Goal: Task Accomplishment & Management: Complete application form

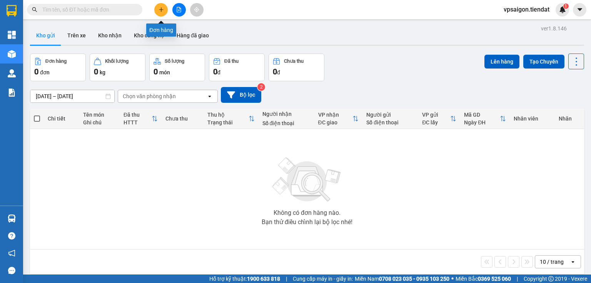
click at [162, 5] on button at bounding box center [160, 9] width 13 height 13
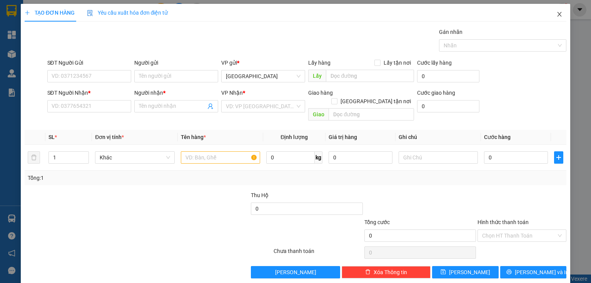
click at [553, 6] on span "Close" at bounding box center [559, 15] width 22 height 22
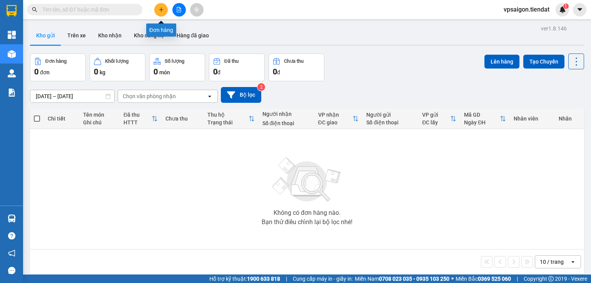
click at [158, 8] on icon "plus" at bounding box center [160, 9] width 5 height 5
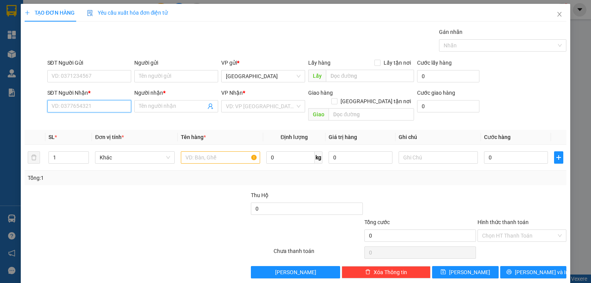
click at [64, 105] on input "SĐT Người Nhận *" at bounding box center [89, 106] width 84 height 12
paste input "0978494538"
type input "0978494538"
click at [99, 118] on div "0978494538 - hùng" at bounding box center [89, 121] width 74 height 8
type input "hùng"
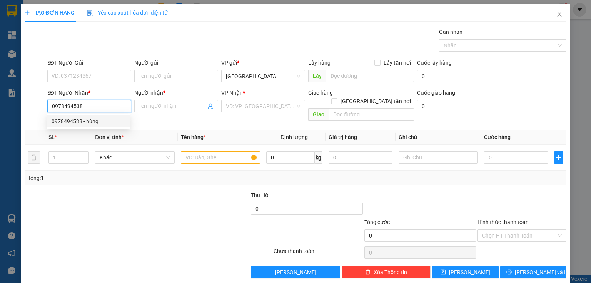
type input "ngã 4 tường đậu"
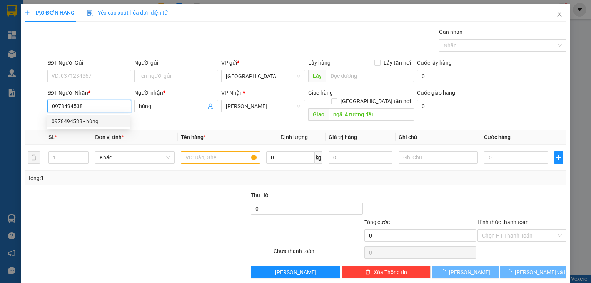
type input "70.000"
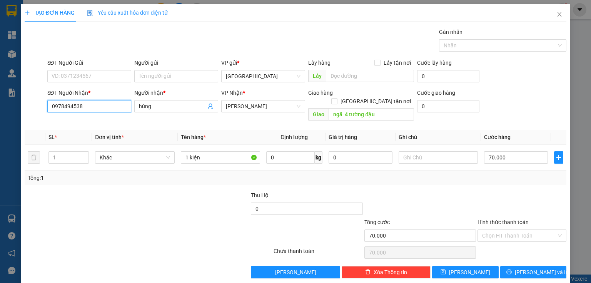
type input "0978494538"
click at [531, 268] on span "[PERSON_NAME] và In" at bounding box center [542, 272] width 54 height 8
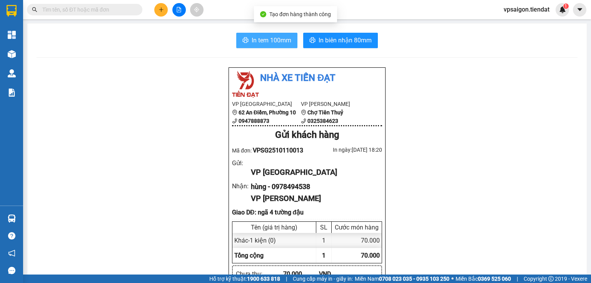
click at [279, 41] on span "In tem 100mm" at bounding box center [271, 40] width 40 height 10
click at [111, 12] on input "text" at bounding box center [87, 9] width 91 height 8
